Goal: Book appointment/travel/reservation

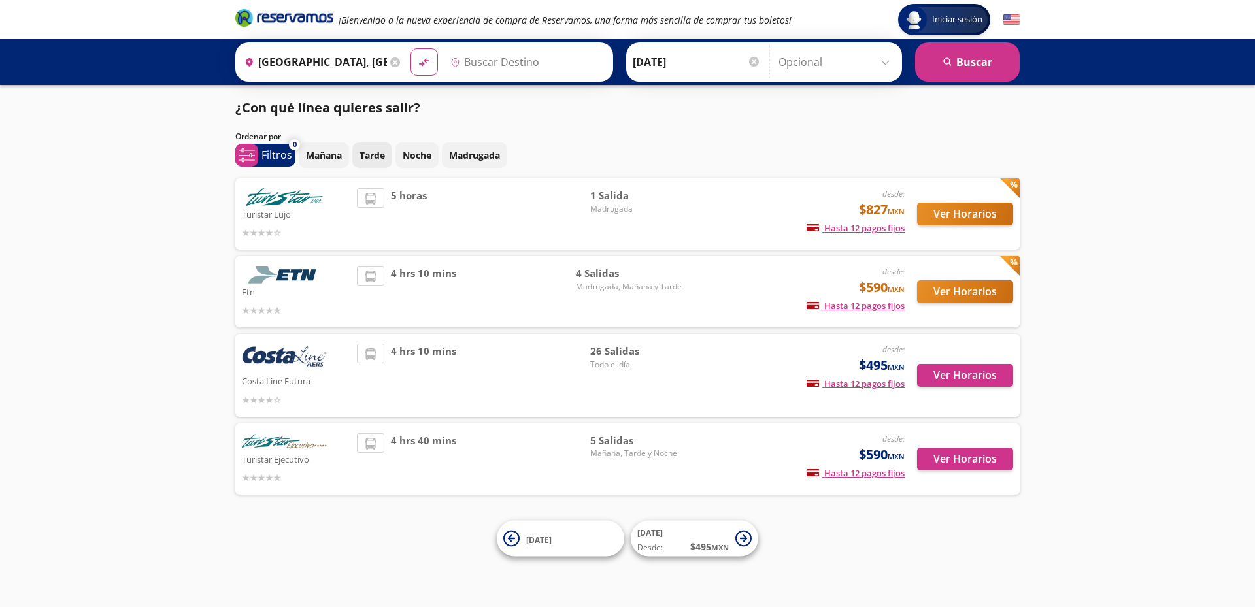
click at [379, 156] on p "Tarde" at bounding box center [371, 155] width 25 height 14
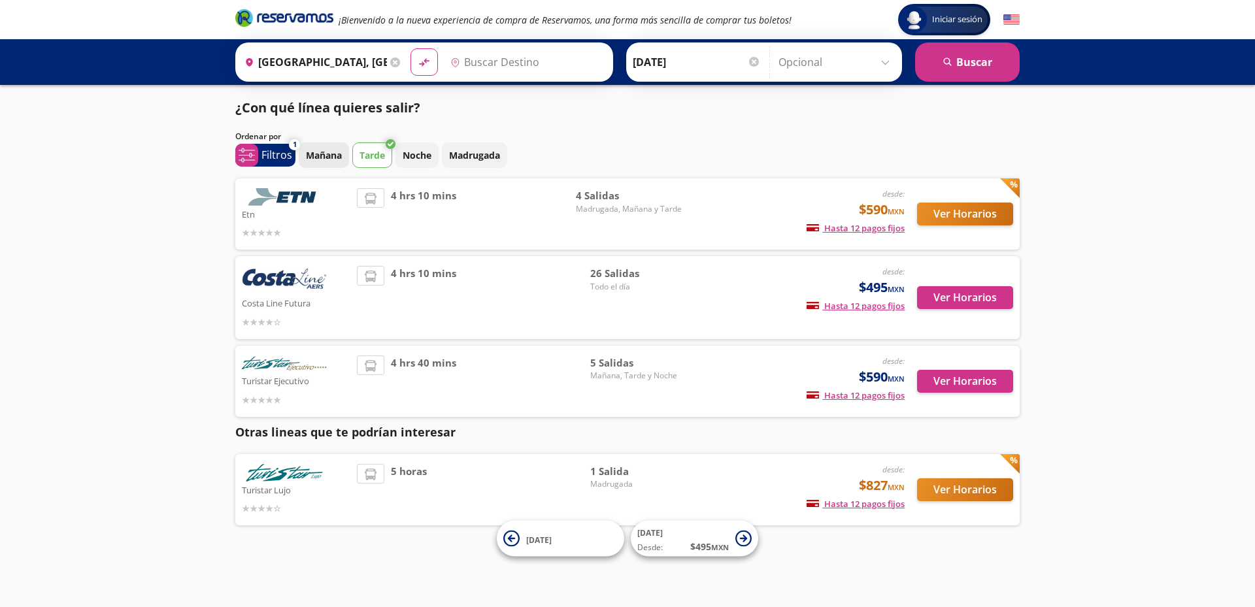
click at [327, 157] on p "Mañana" at bounding box center [324, 155] width 36 height 14
click at [384, 148] on p "Tarde" at bounding box center [371, 155] width 25 height 14
click at [329, 160] on p "Mañana" at bounding box center [324, 155] width 36 height 14
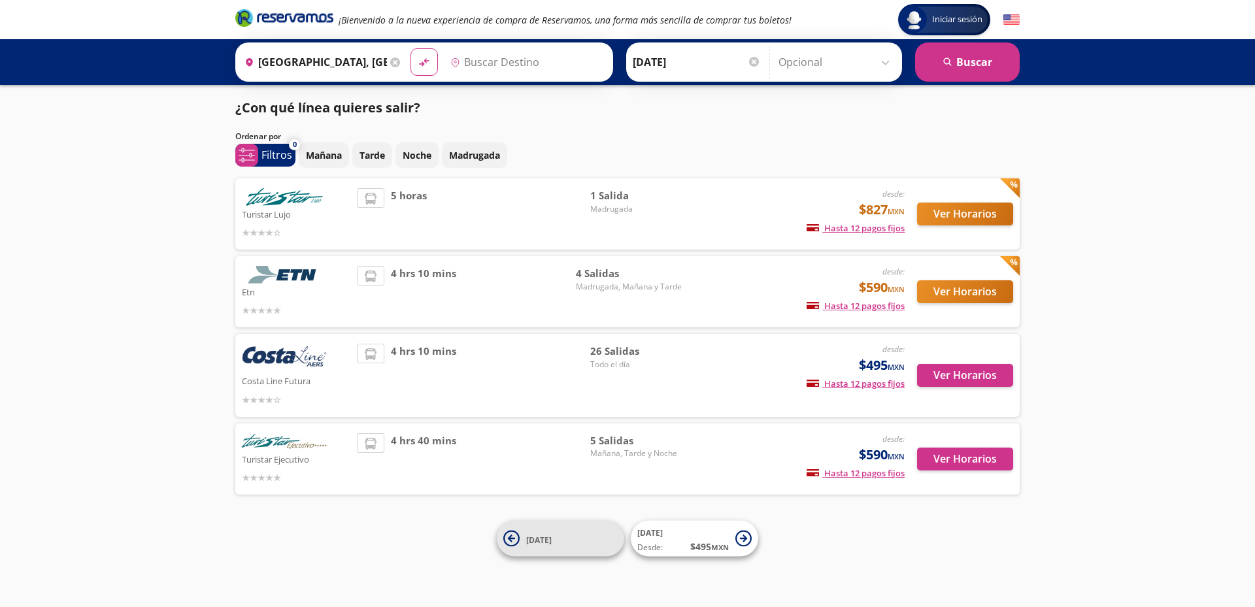
click at [510, 540] on icon at bounding box center [511, 537] width 7 height 7
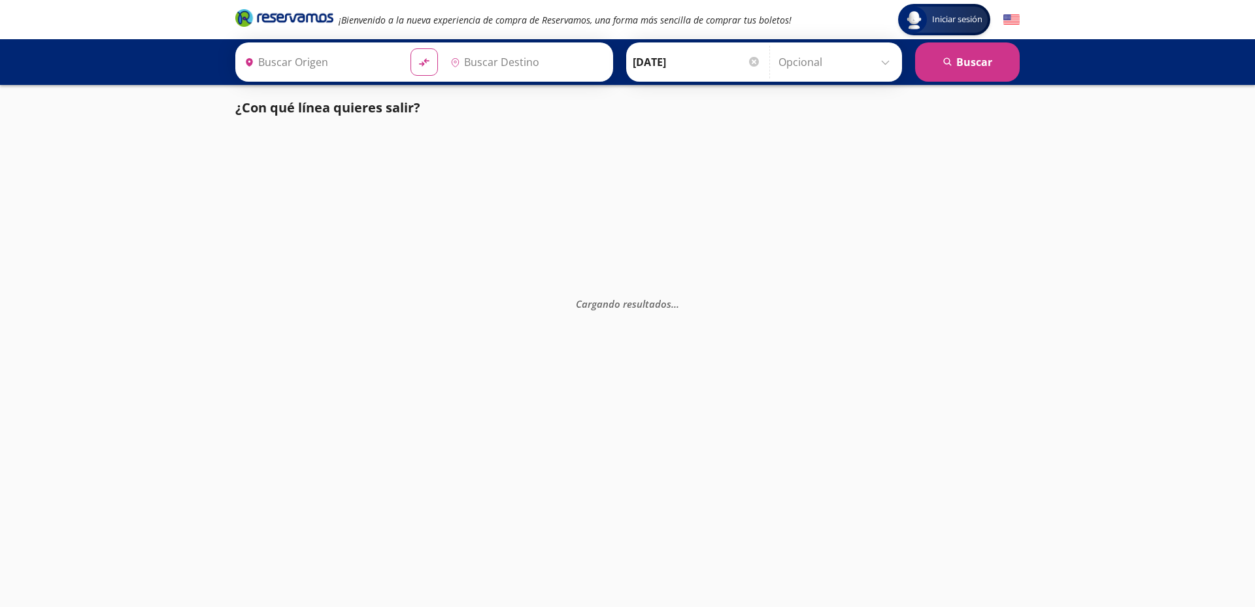
type input "[GEOGRAPHIC_DATA], [GEOGRAPHIC_DATA]"
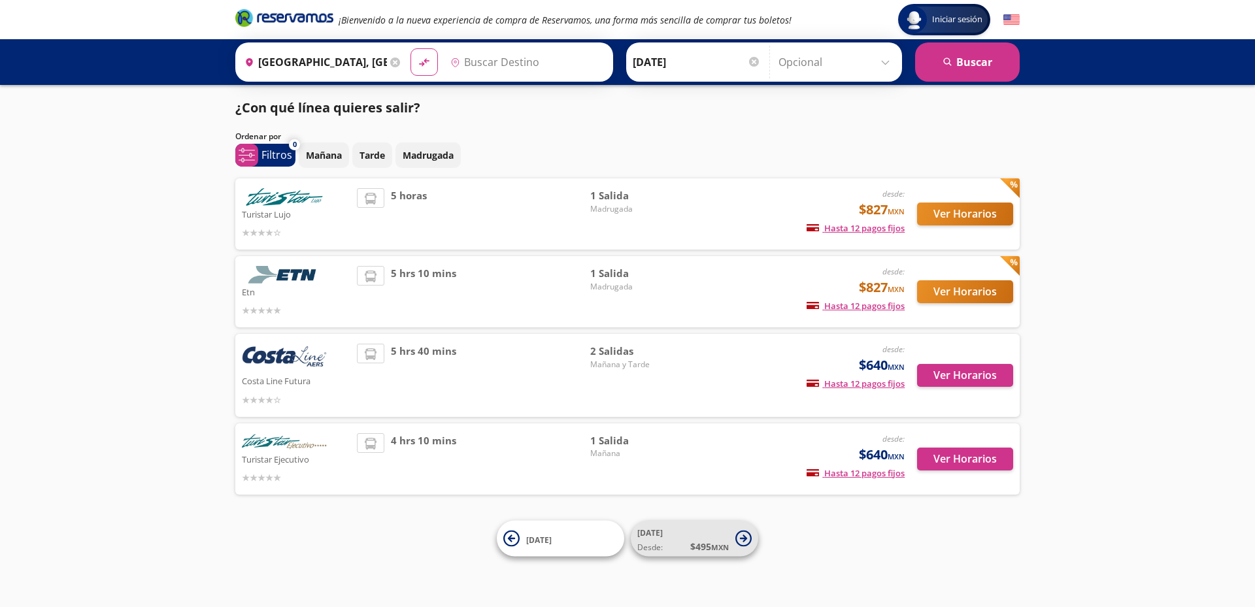
click at [713, 541] on span "$ 495 MXN" at bounding box center [709, 547] width 39 height 14
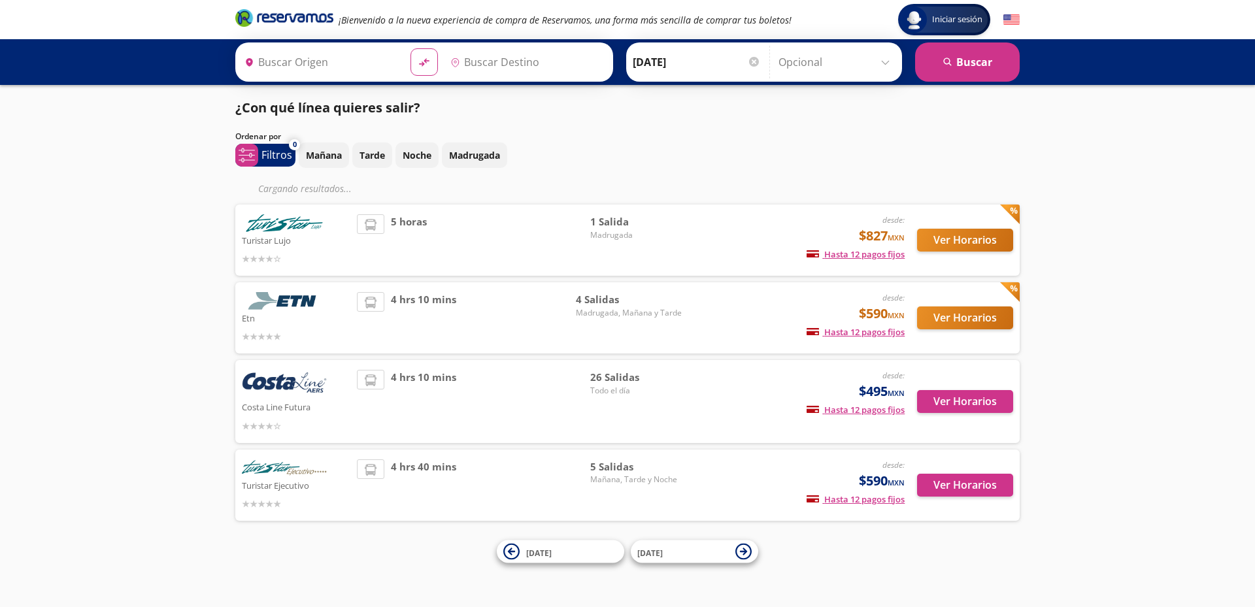
type input "[GEOGRAPHIC_DATA], [GEOGRAPHIC_DATA]"
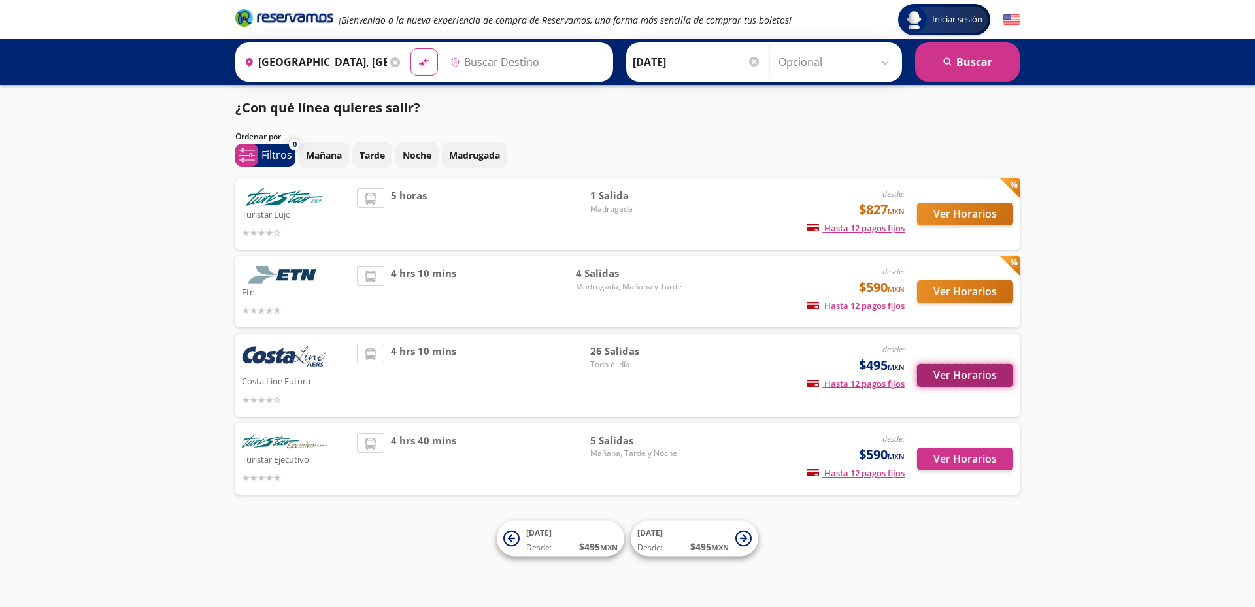
click at [961, 374] on button "Ver Horarios" at bounding box center [965, 375] width 96 height 23
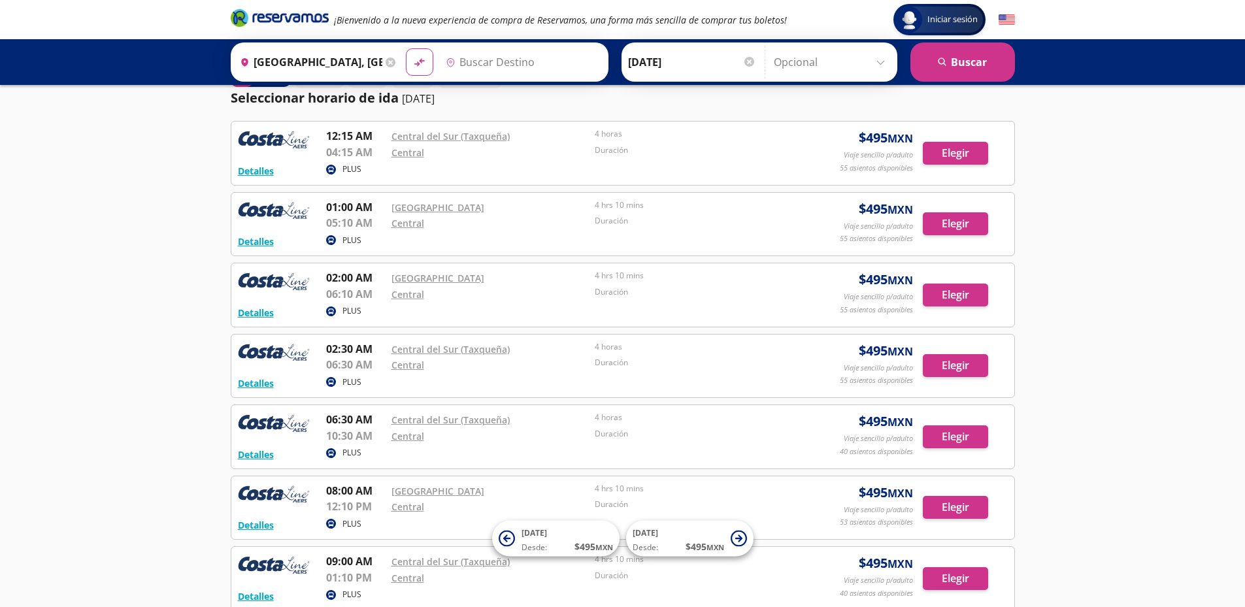
type input "Chilpancingo, [GEOGRAPHIC_DATA]"
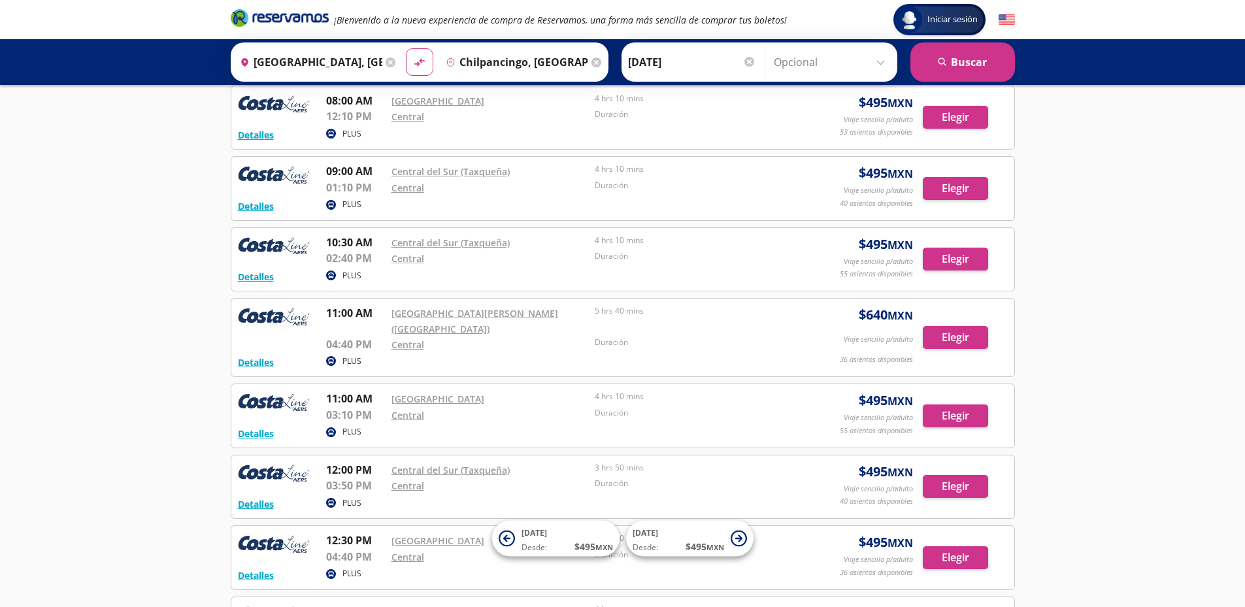
scroll to position [457, 0]
